Goal: Task Accomplishment & Management: Use online tool/utility

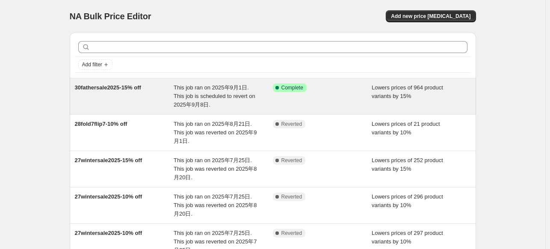
click at [173, 90] on div "30fathersale2025-15% off" at bounding box center [124, 96] width 99 height 26
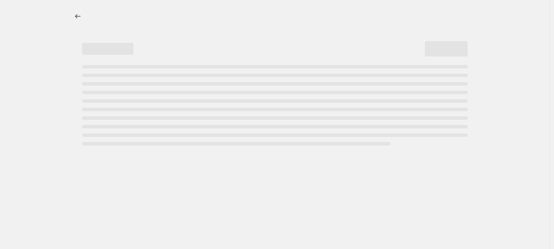
select select "percentage"
select select "tag"
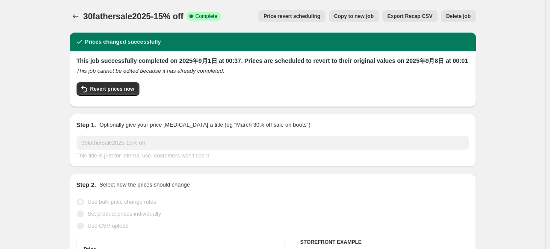
click at [367, 13] on span "Copy to new job" at bounding box center [354, 16] width 40 height 7
select select "percentage"
select select "tag"
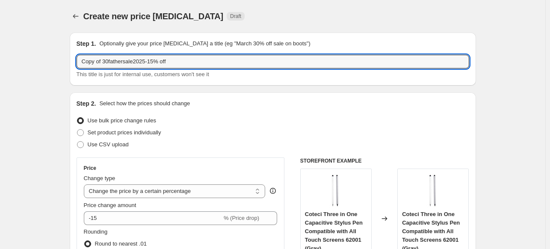
drag, startPoint x: 105, startPoint y: 62, endPoint x: 70, endPoint y: 63, distance: 34.7
click at [158, 56] on input "30fathersale2025-15% off" at bounding box center [273, 62] width 393 height 14
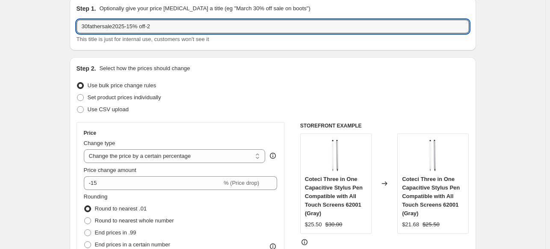
scroll to position [86, 0]
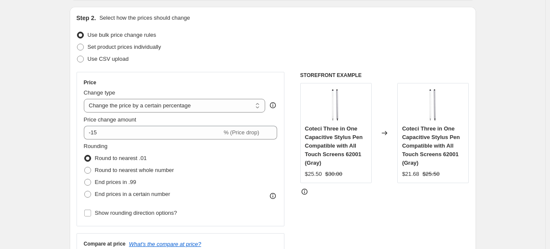
type input "30fathersale2025-15% off-2"
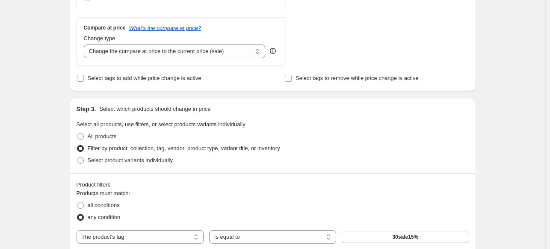
scroll to position [428, 0]
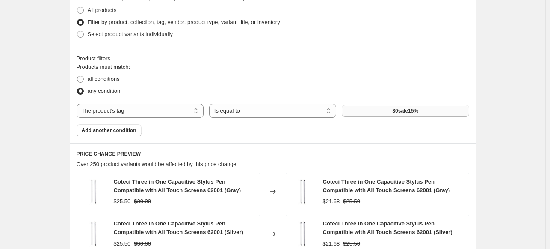
click at [394, 107] on button "30sale15%" at bounding box center [405, 111] width 127 height 12
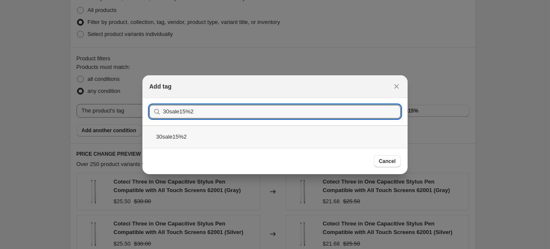
type input "30sale15%2"
click at [210, 132] on div "30sale15%2" at bounding box center [274, 136] width 265 height 23
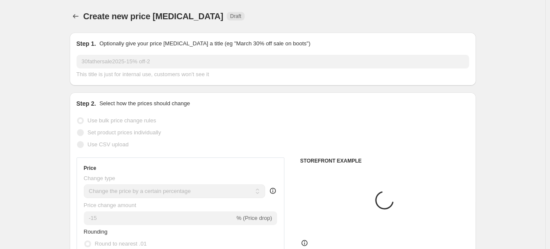
scroll to position [428, 0]
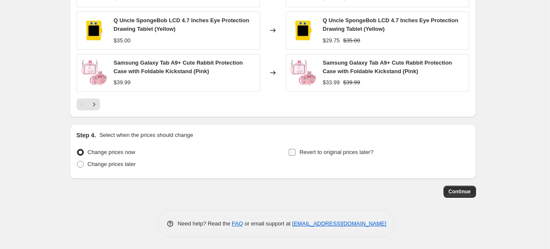
click at [310, 148] on span "Revert to original prices later?" at bounding box center [336, 152] width 74 height 9
click at [296, 149] on input "Revert to original prices later?" at bounding box center [292, 152] width 7 height 7
checkbox input "true"
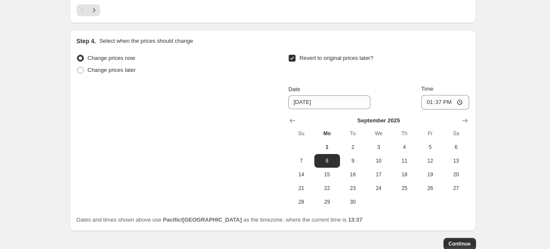
scroll to position [861, 0]
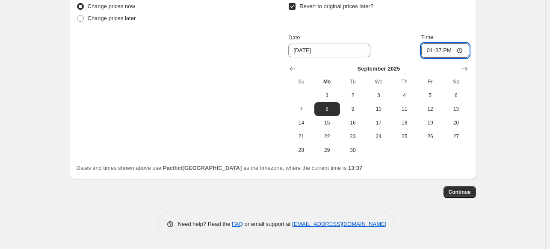
click at [445, 51] on input "13:37" at bounding box center [445, 50] width 48 height 15
type input "00:01"
click at [465, 187] on button "Continue" at bounding box center [460, 192] width 33 height 12
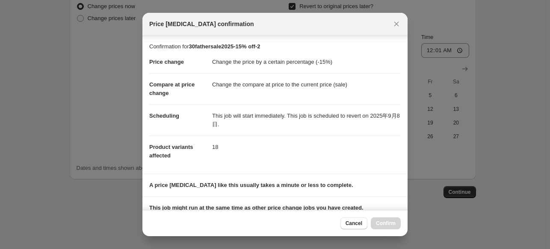
scroll to position [119, 0]
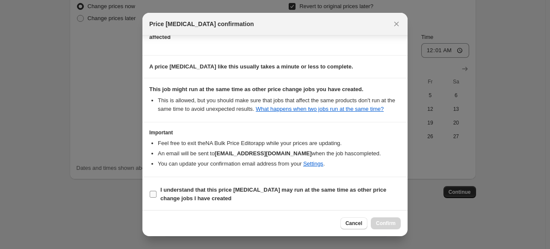
click at [219, 186] on span "I understand that this price [MEDICAL_DATA] may run at the same time as other p…" at bounding box center [280, 194] width 240 height 17
click at [157, 191] on input "I understand that this price [MEDICAL_DATA] may run at the same time as other p…" at bounding box center [153, 194] width 7 height 7
checkbox input "true"
click at [381, 224] on span "Confirm" at bounding box center [386, 223] width 20 height 7
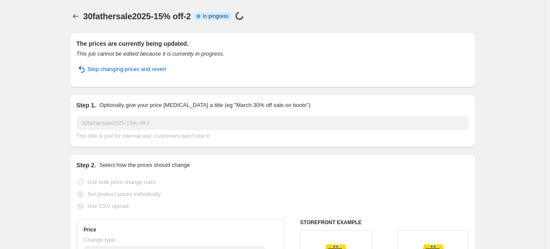
scroll to position [883, 0]
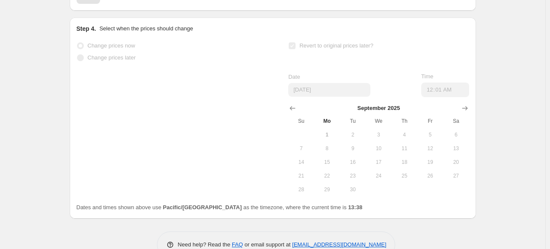
select select "percentage"
select select "tag"
